Goal: Task Accomplishment & Management: Complete application form

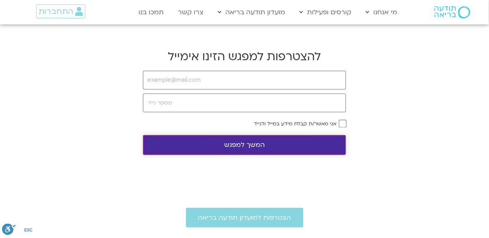
click at [259, 143] on button "המשך למפגש" at bounding box center [244, 145] width 203 height 20
click at [261, 150] on button "המשך למפגש" at bounding box center [244, 145] width 203 height 20
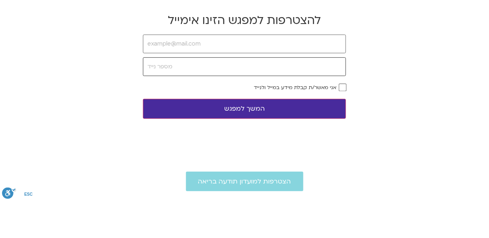
click at [298, 93] on input "tel" at bounding box center [244, 102] width 203 height 19
click at [311, 72] on input "email" at bounding box center [244, 80] width 203 height 19
type input "[EMAIL_ADDRESS][DOMAIN_NAME]"
click at [308, 104] on input "tel" at bounding box center [244, 102] width 203 height 19
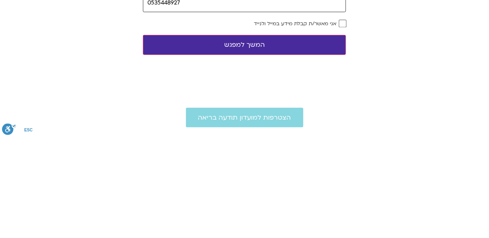
type input "0535448927"
click at [282, 140] on button "המשך למפגש" at bounding box center [244, 145] width 203 height 20
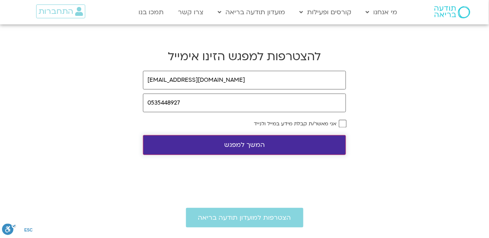
click at [254, 141] on button "המשך למפגש" at bounding box center [244, 145] width 203 height 20
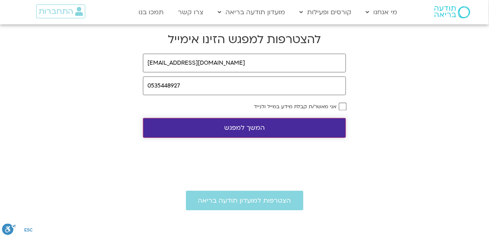
scroll to position [17, 0]
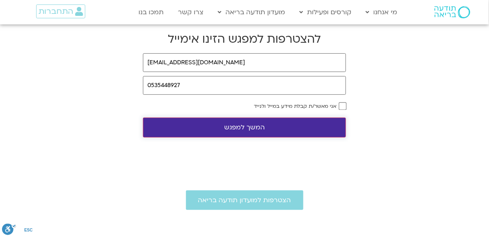
click at [246, 123] on button "המשך למפגש" at bounding box center [244, 127] width 203 height 20
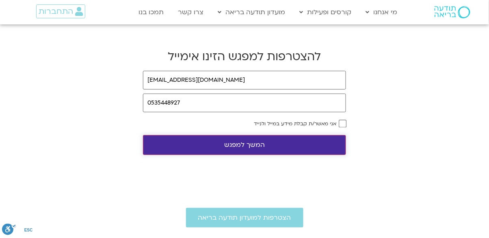
click at [250, 144] on button "המשך למפגש" at bounding box center [244, 145] width 203 height 20
click at [247, 145] on button "המשך למפגש" at bounding box center [244, 145] width 203 height 20
click at [248, 142] on button "המשך למפגש" at bounding box center [244, 145] width 203 height 20
click at [252, 145] on button "המשך למפגש" at bounding box center [244, 145] width 203 height 20
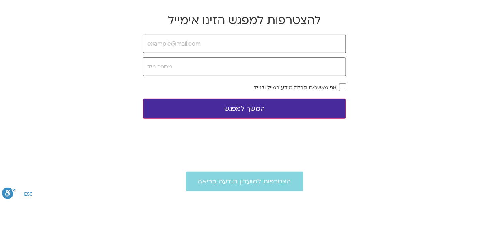
click at [313, 78] on input "email" at bounding box center [244, 80] width 203 height 19
type input "[EMAIL_ADDRESS][DOMAIN_NAME]"
click at [301, 106] on input "tel" at bounding box center [244, 102] width 203 height 19
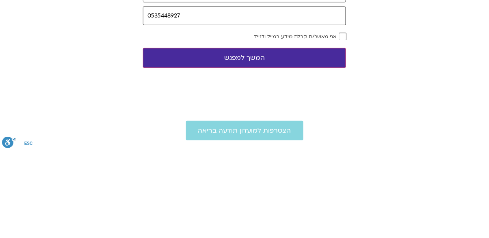
type input "0535448927"
click at [334, 124] on label "אני מאשר/ת קבלת מידע במייל ולנייד" at bounding box center [295, 124] width 82 height 6
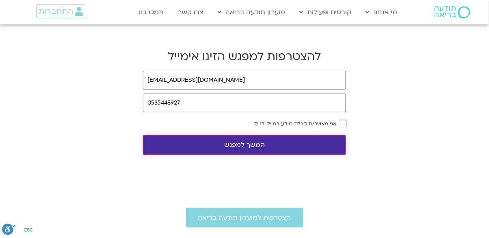
click at [247, 151] on button "המשך למפגש" at bounding box center [244, 145] width 203 height 20
click at [273, 80] on input "email" at bounding box center [244, 80] width 203 height 19
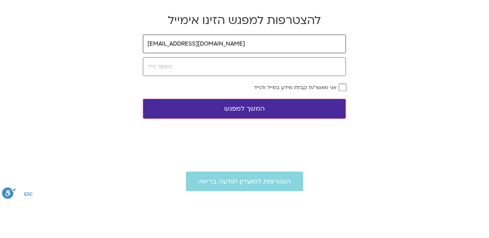
type input "[EMAIL_ADDRESS][DOMAIN_NAME]"
click at [273, 105] on input "tel" at bounding box center [244, 102] width 203 height 19
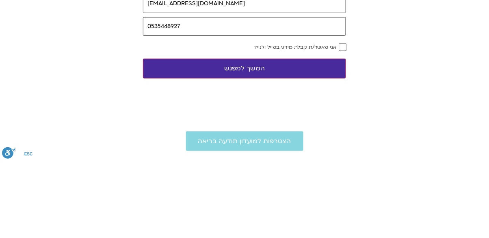
type input "0535448927"
click at [335, 124] on label "אני מאשר/ת קבלת מידע במייל ולנייד" at bounding box center [295, 124] width 82 height 6
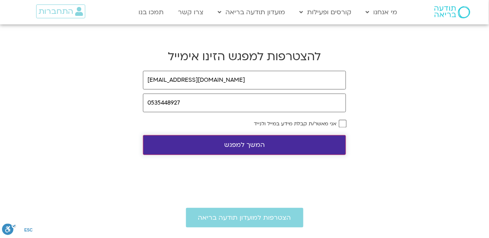
click at [250, 145] on button "המשך למפגש" at bounding box center [244, 145] width 203 height 20
click at [250, 148] on button "המשך למפגש" at bounding box center [244, 145] width 203 height 20
click at [249, 141] on button "המשך למפגש" at bounding box center [244, 145] width 203 height 20
